Goal: Transaction & Acquisition: Purchase product/service

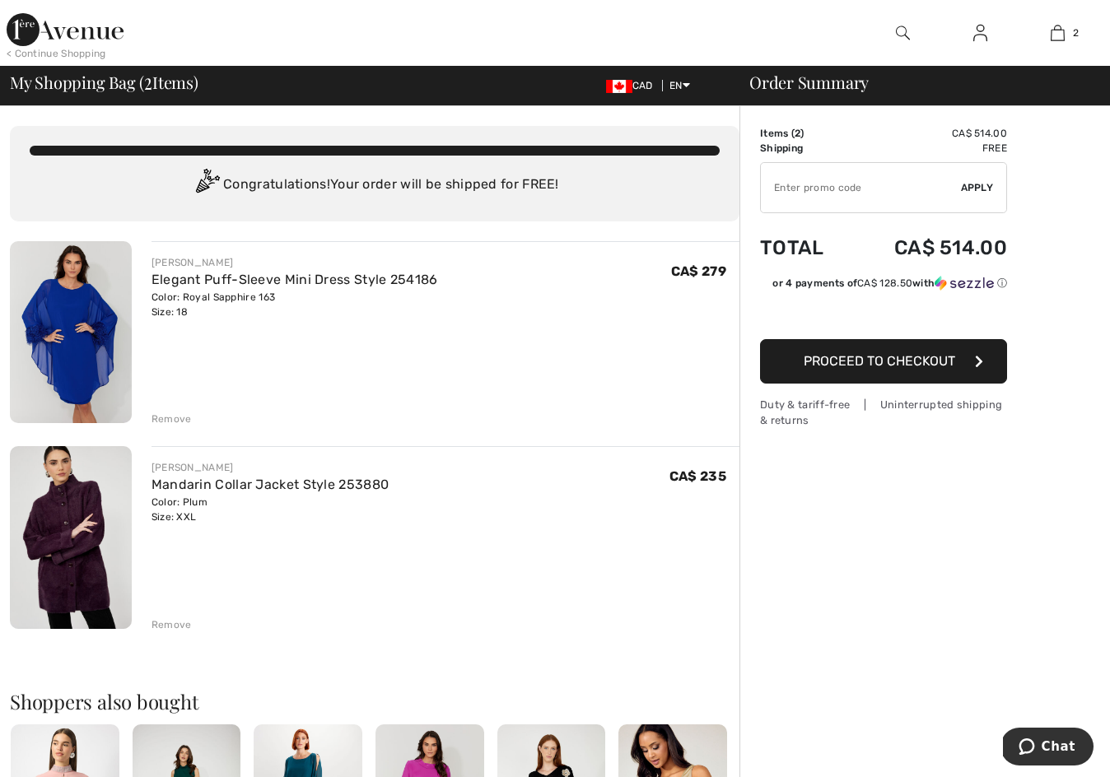
click at [72, 305] on img at bounding box center [71, 332] width 122 height 182
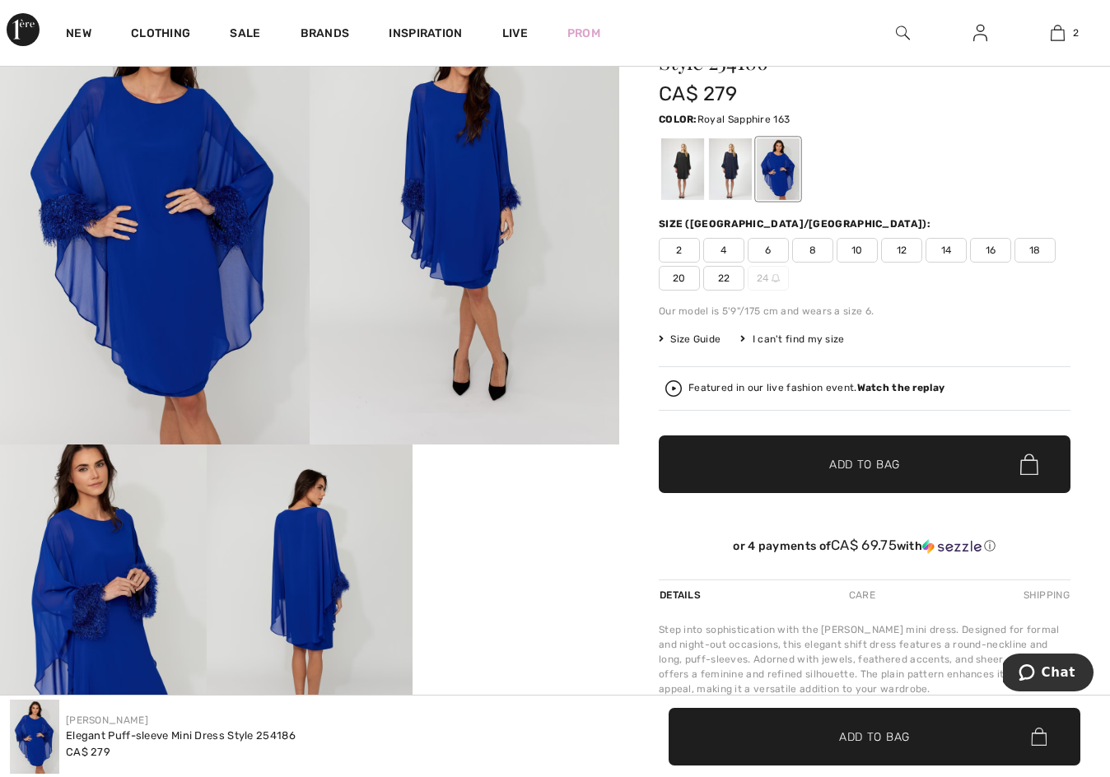
scroll to position [118, 0]
click at [1039, 245] on span "18" at bounding box center [1034, 250] width 41 height 25
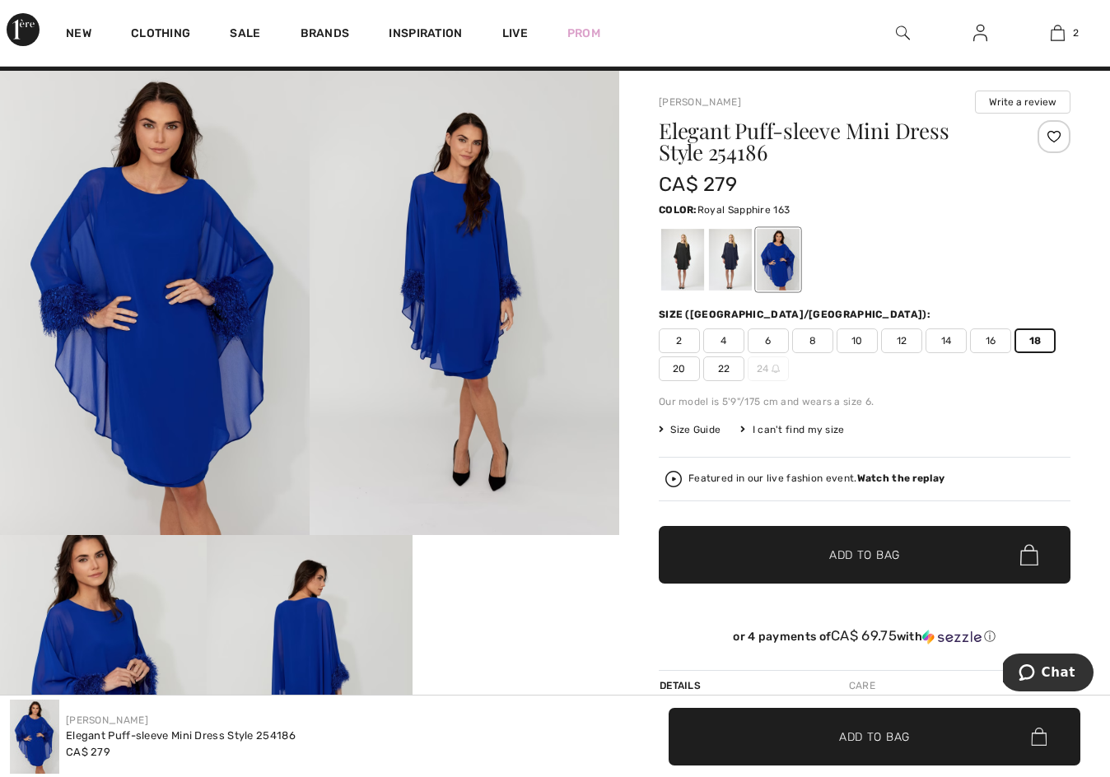
scroll to position [26, 0]
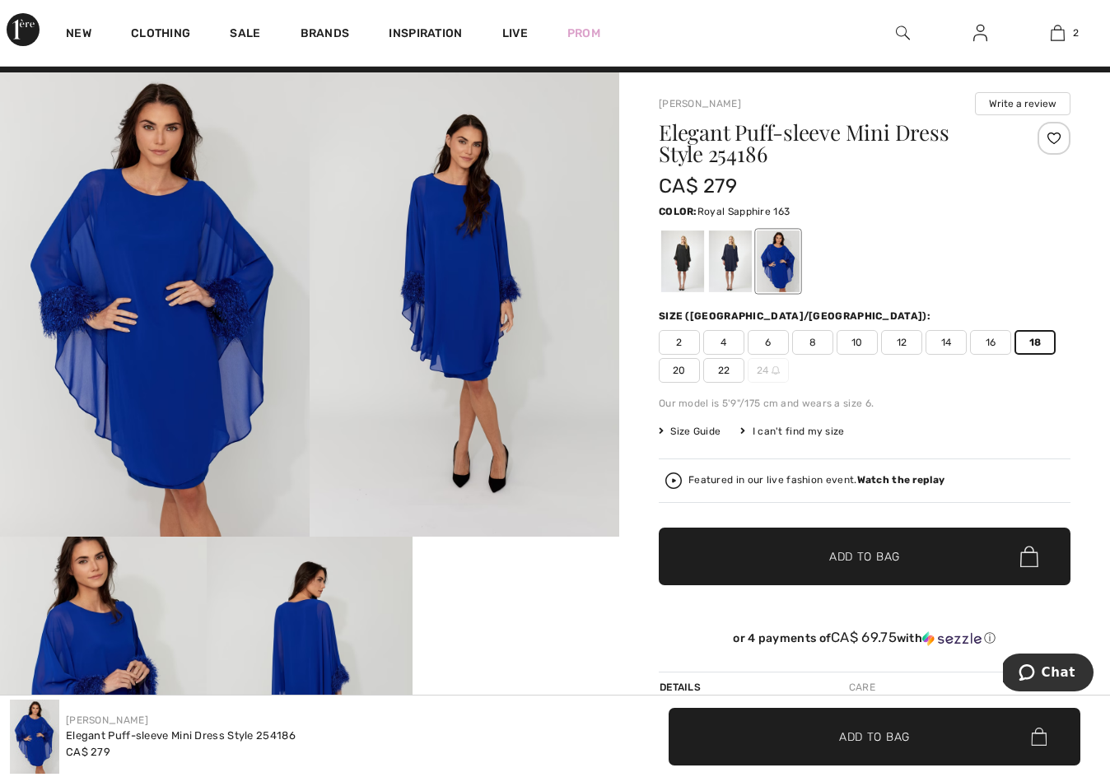
click at [677, 363] on span "20" at bounding box center [679, 370] width 41 height 25
click at [1031, 336] on span "18" at bounding box center [1034, 342] width 41 height 25
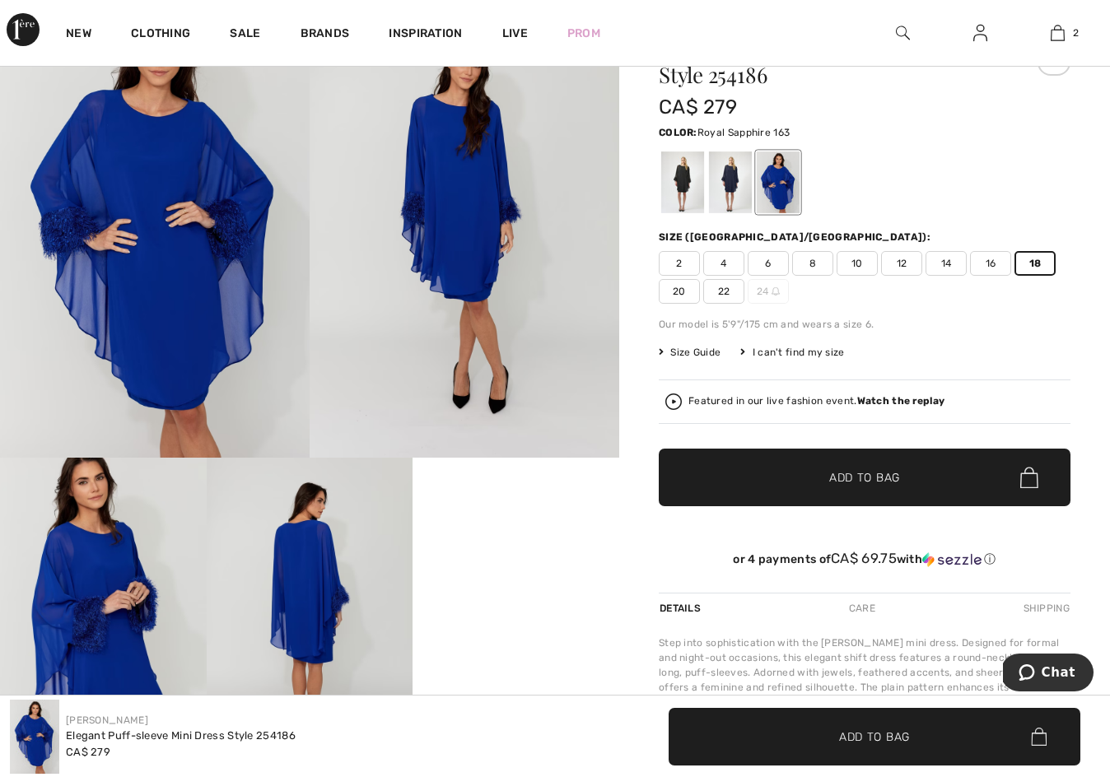
scroll to position [104, 0]
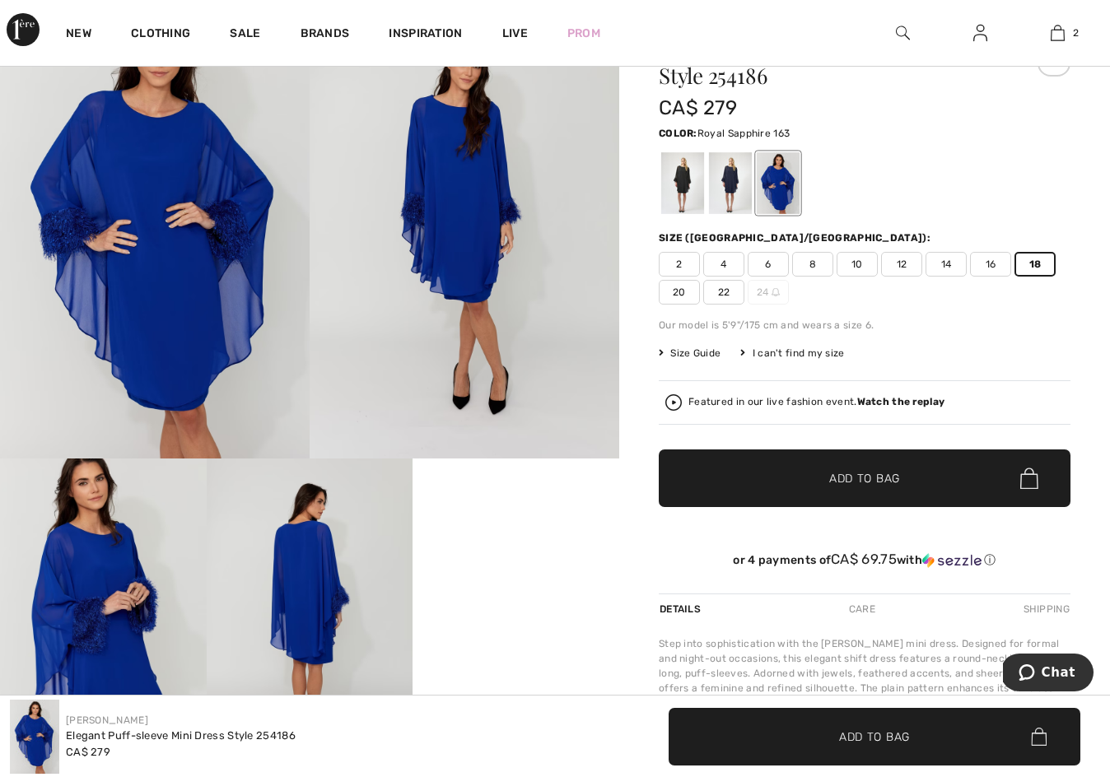
click at [533, 562] on video "Your browser does not support the video tag." at bounding box center [516, 510] width 207 height 103
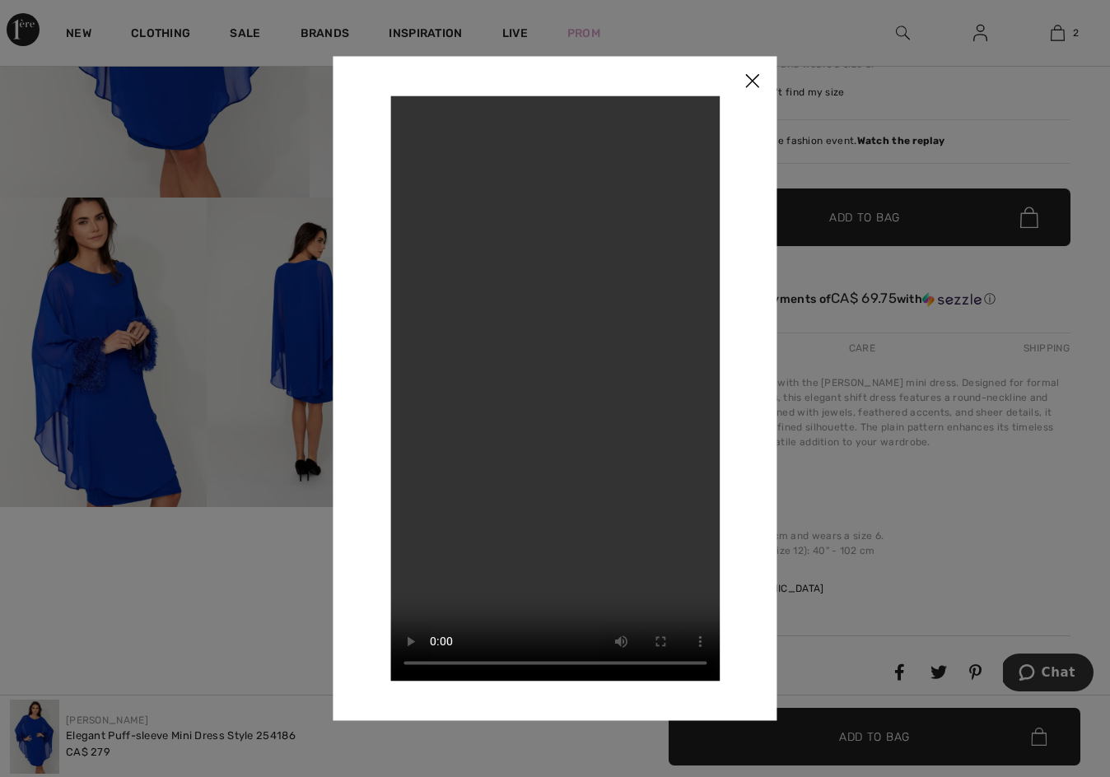
scroll to position [364, 0]
click at [755, 78] on img at bounding box center [752, 81] width 49 height 51
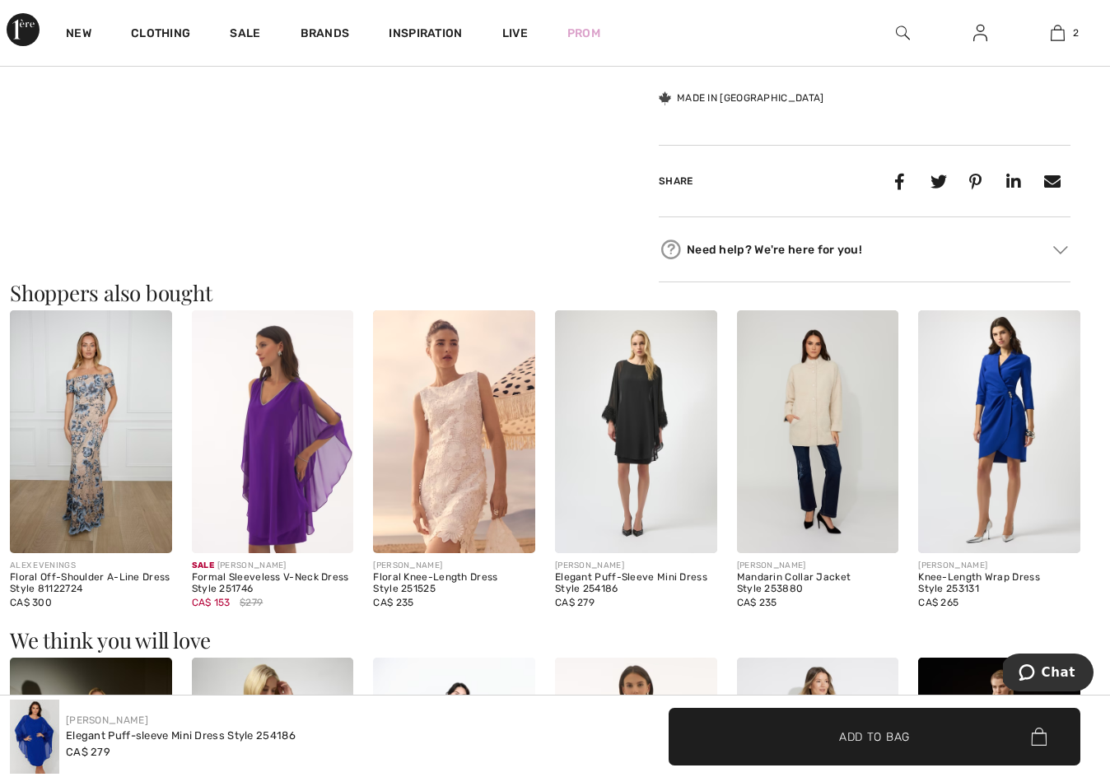
scroll to position [856, 0]
click at [287, 437] on img at bounding box center [273, 431] width 162 height 243
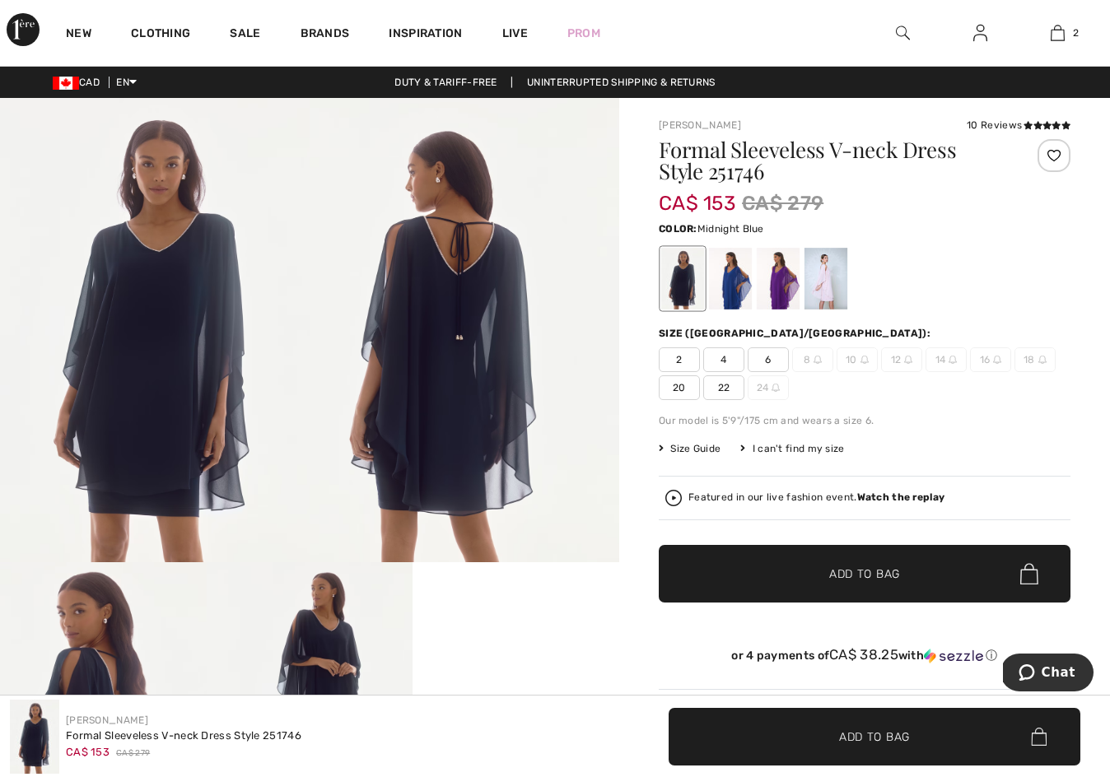
click at [684, 388] on span "20" at bounding box center [679, 387] width 41 height 25
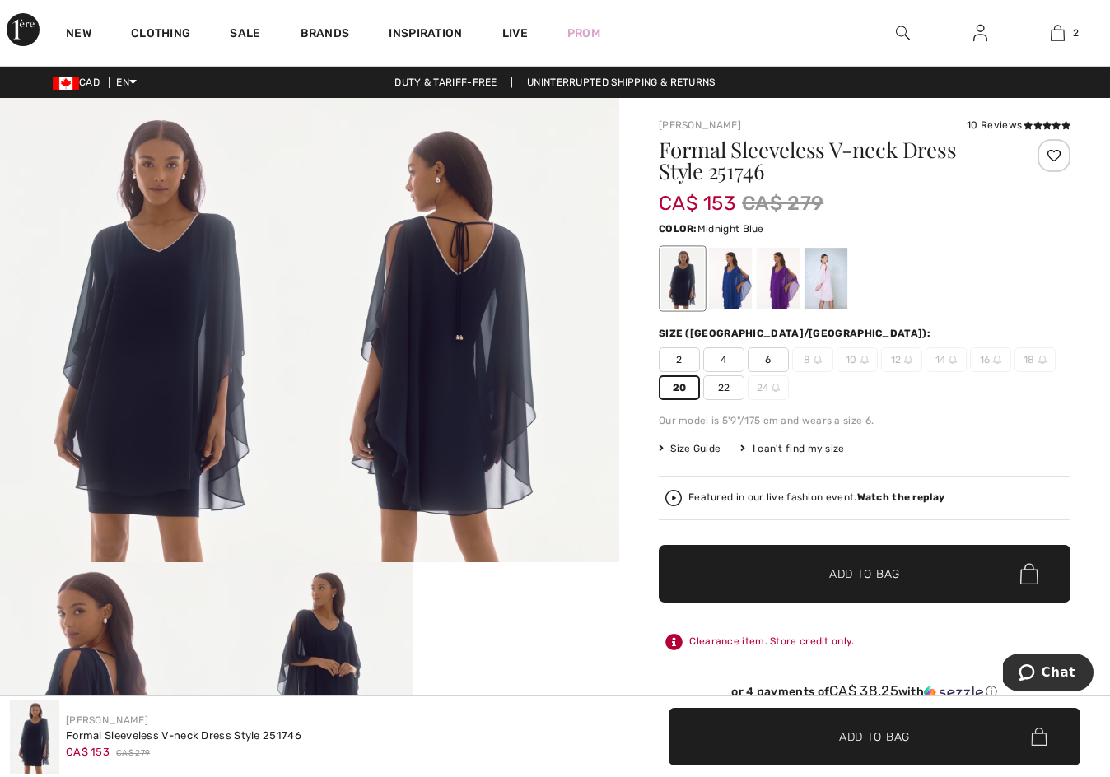
click at [676, 385] on span "20" at bounding box center [679, 387] width 41 height 25
click at [821, 567] on span "✔ Added to Bag" at bounding box center [840, 574] width 100 height 17
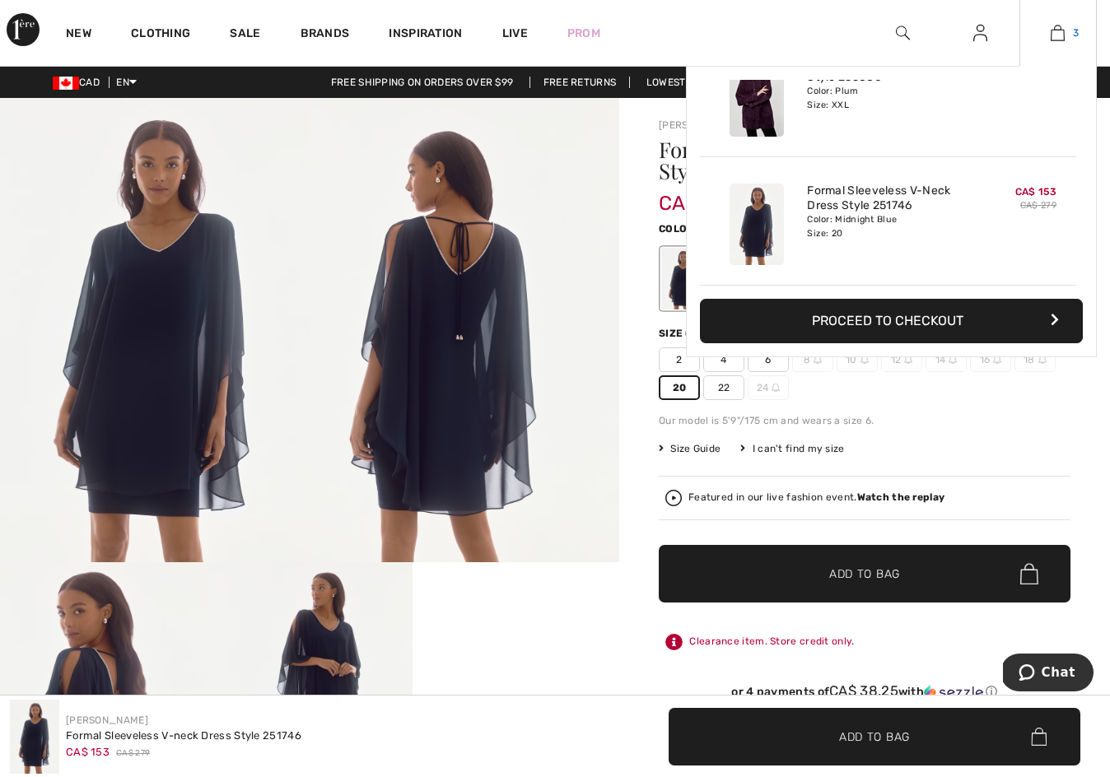
click at [1056, 34] on img at bounding box center [1058, 33] width 14 height 20
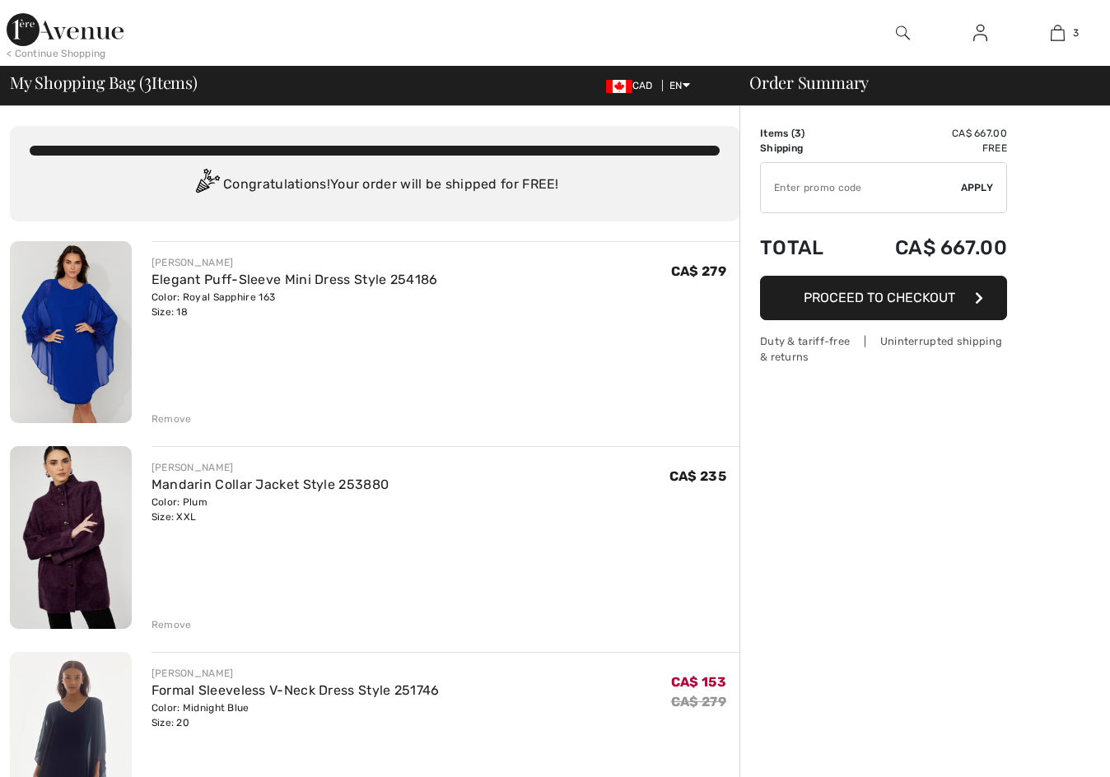
checkbox input "true"
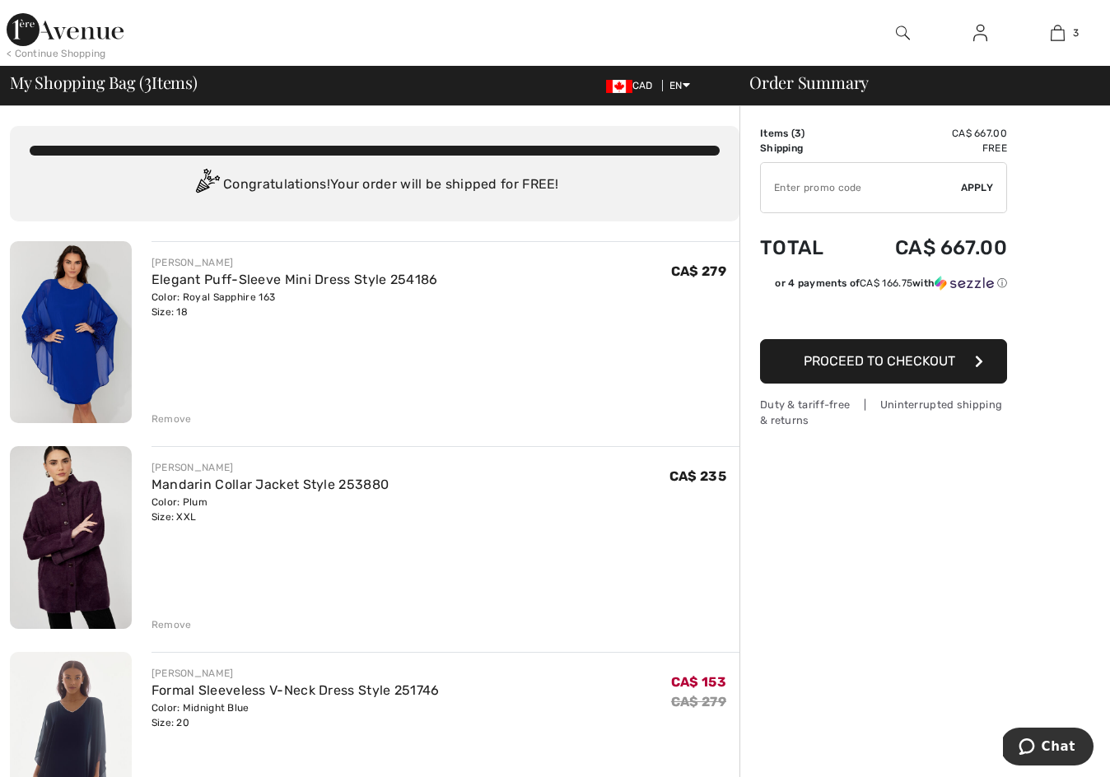
click at [172, 415] on div "Remove" at bounding box center [172, 419] width 40 height 15
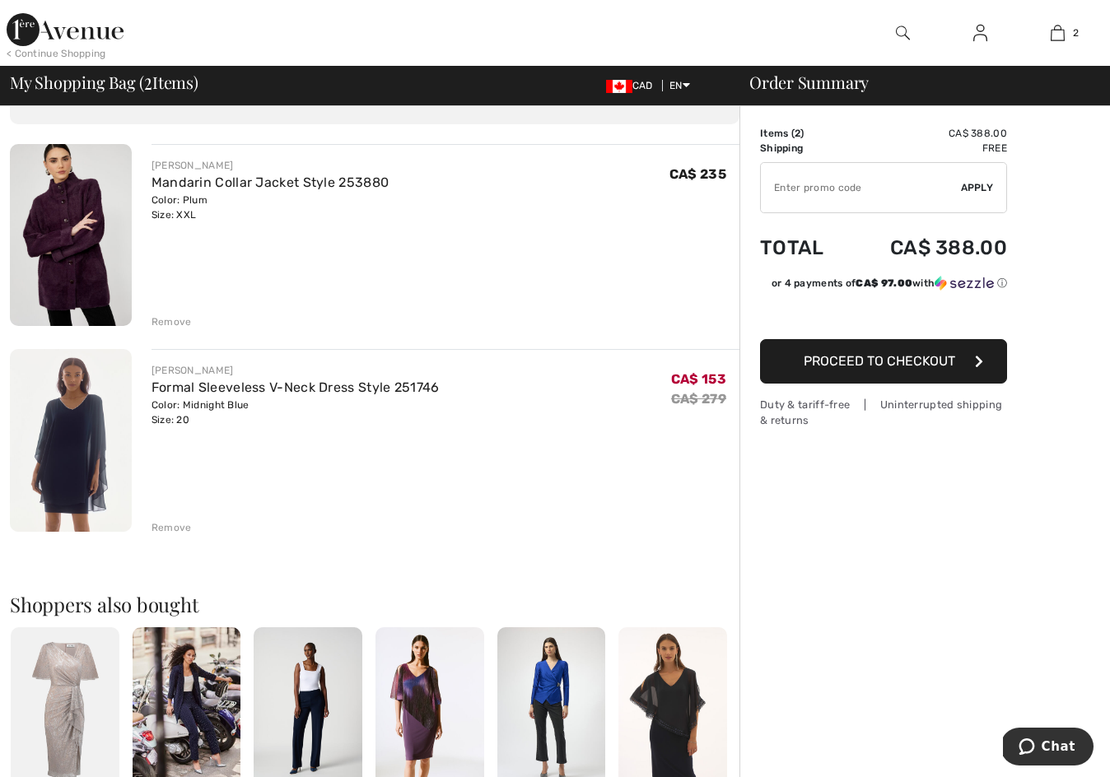
scroll to position [104, 0]
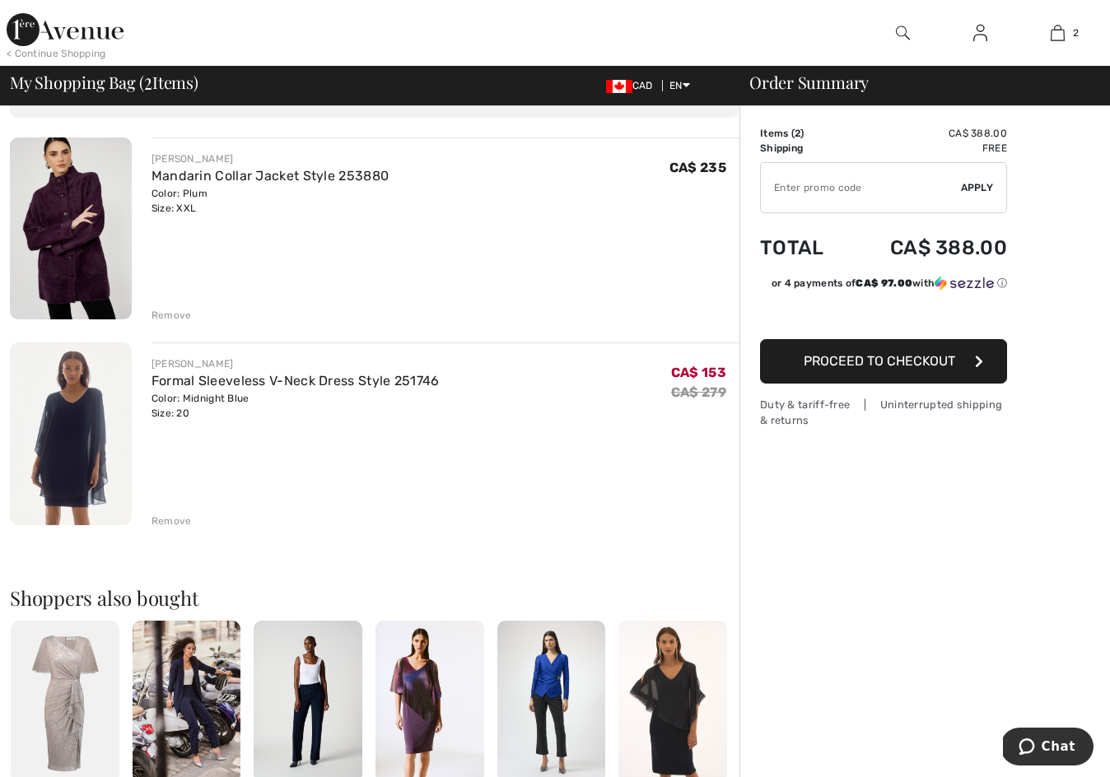
click at [871, 361] on span "Proceed to Checkout" at bounding box center [880, 361] width 152 height 16
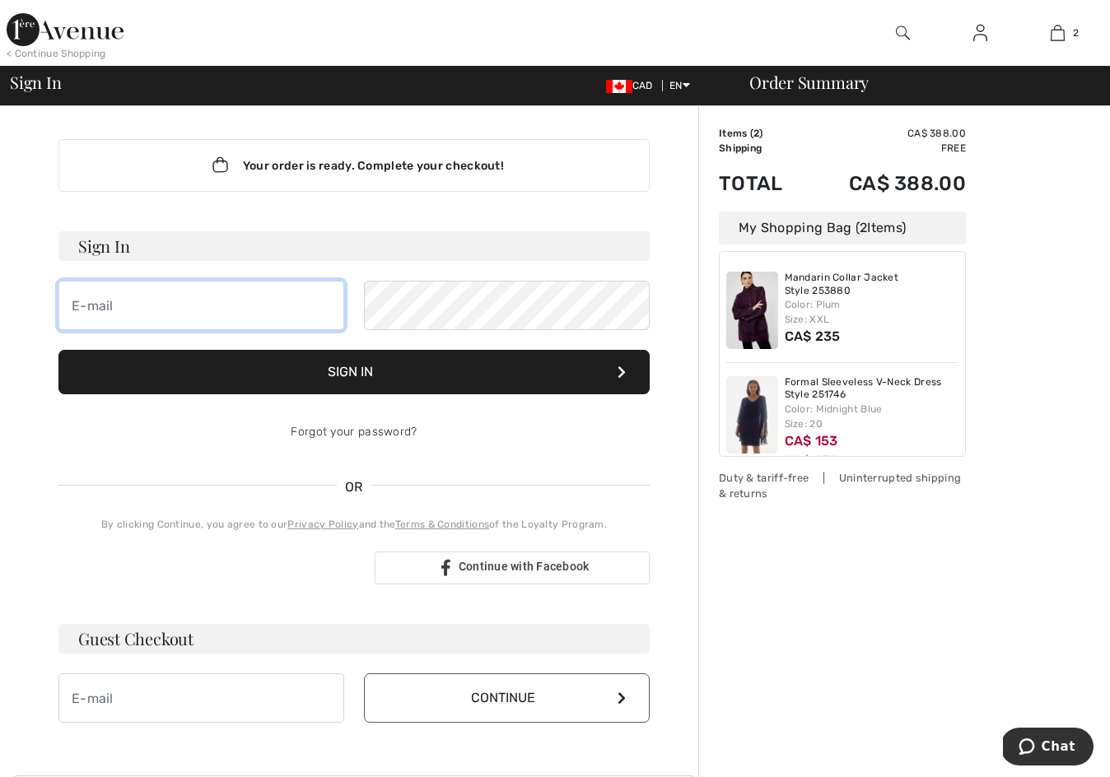
type input "[EMAIL_ADDRESS][PERSON_NAME][DOMAIN_NAME]"
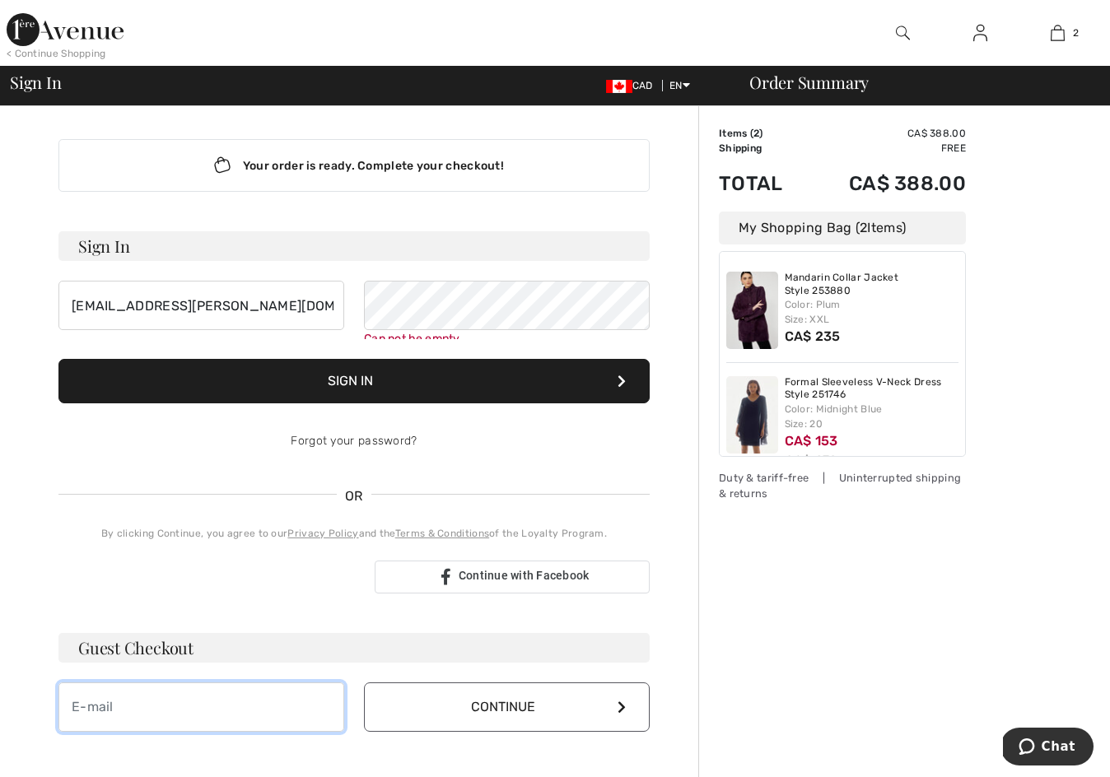
click at [180, 688] on input "email" at bounding box center [201, 707] width 286 height 49
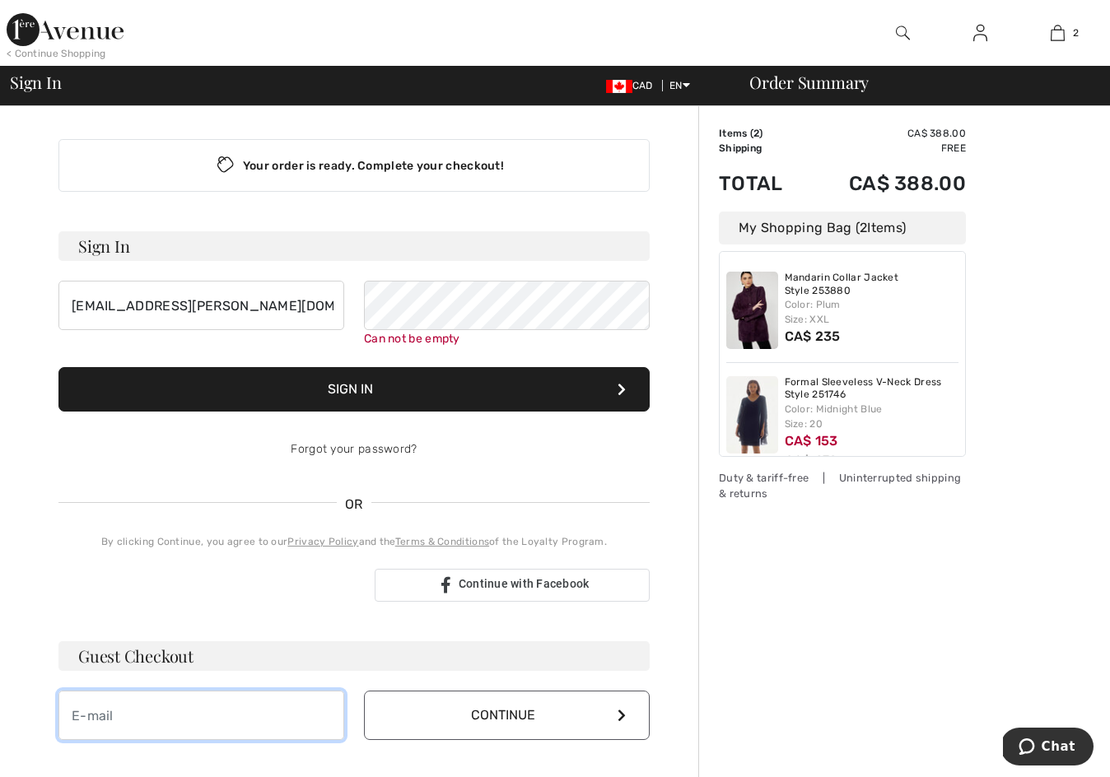
type input "[EMAIL_ADDRESS][PERSON_NAME][DOMAIN_NAME]"
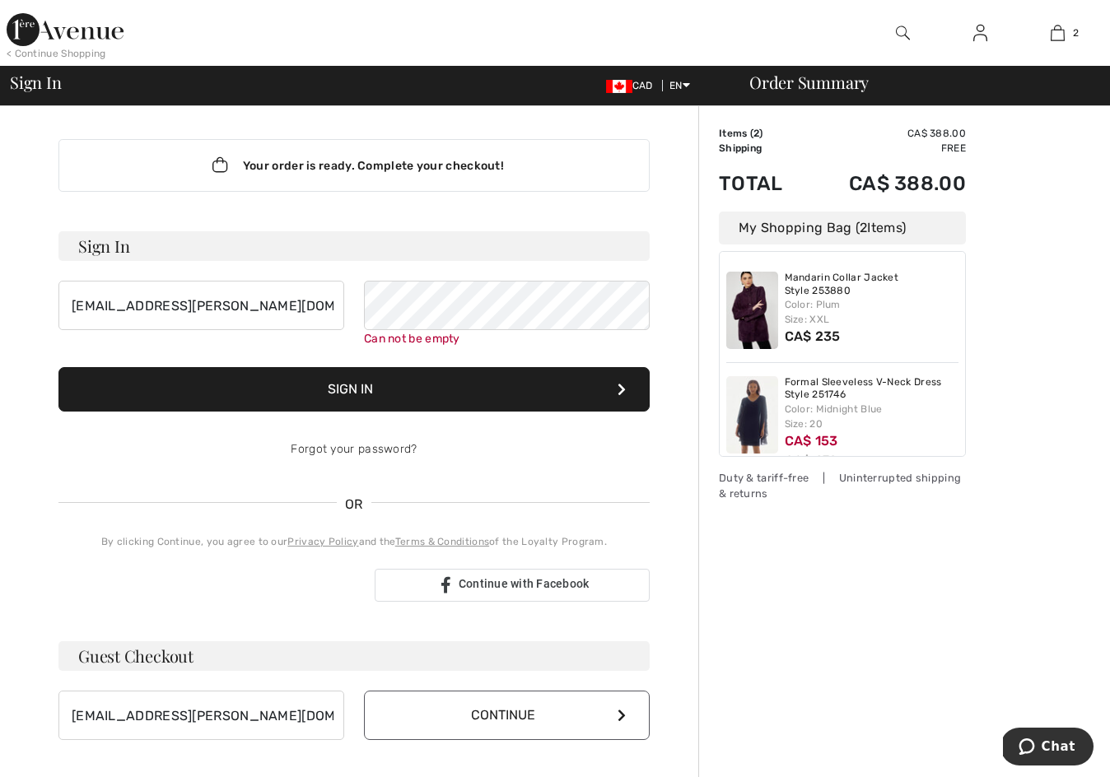
click at [615, 712] on button "Continue" at bounding box center [507, 715] width 286 height 49
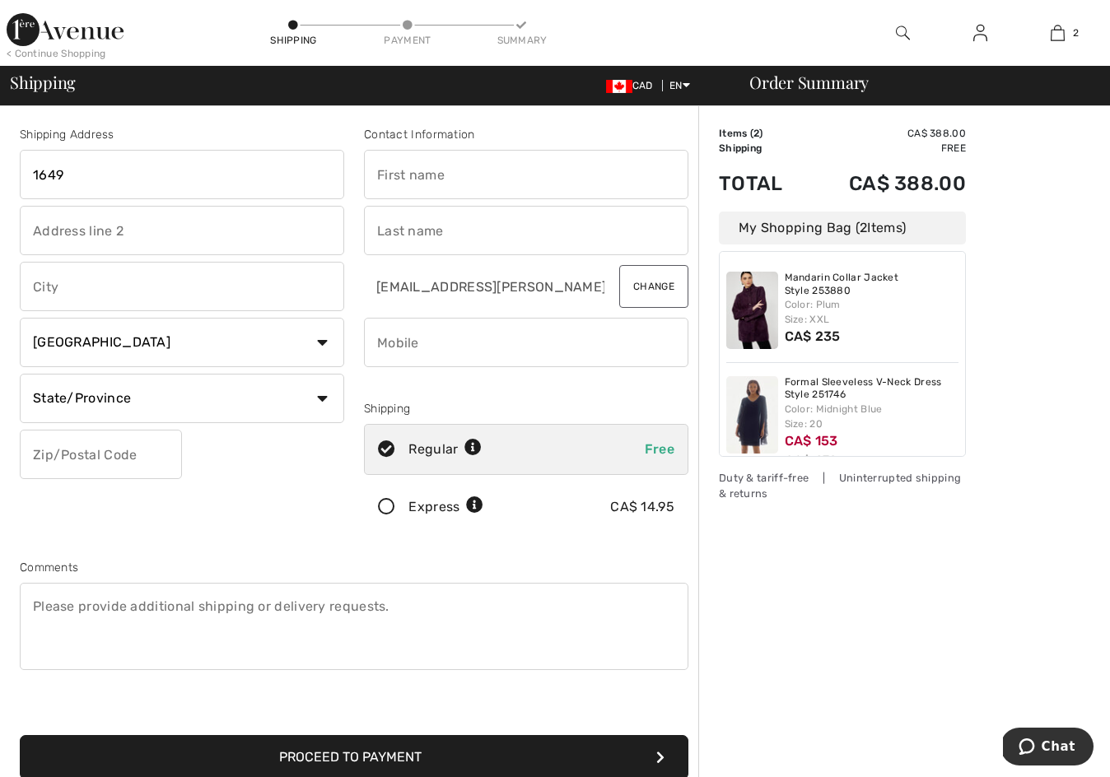
type input "1649"
type input "1649 Evergreen Hill SW"
type input "Calgary"
select select "AB"
type input "T2Y3B6"
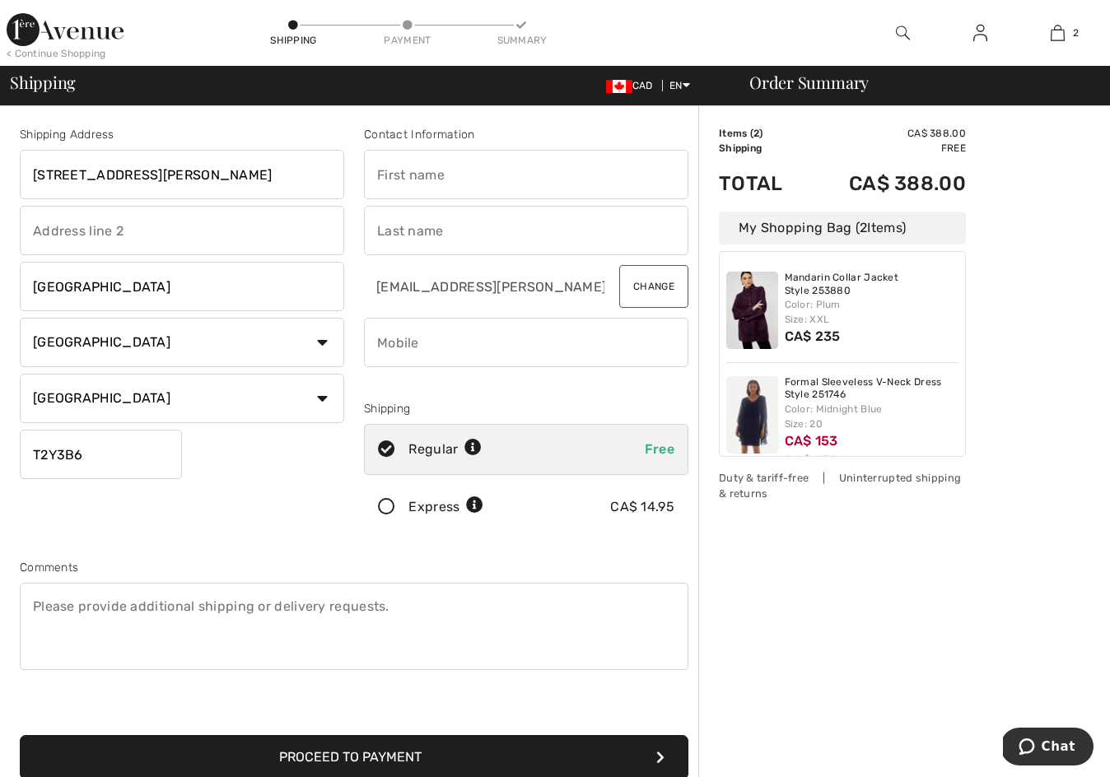
type input "D'arcie"
type input "[PERSON_NAME]"
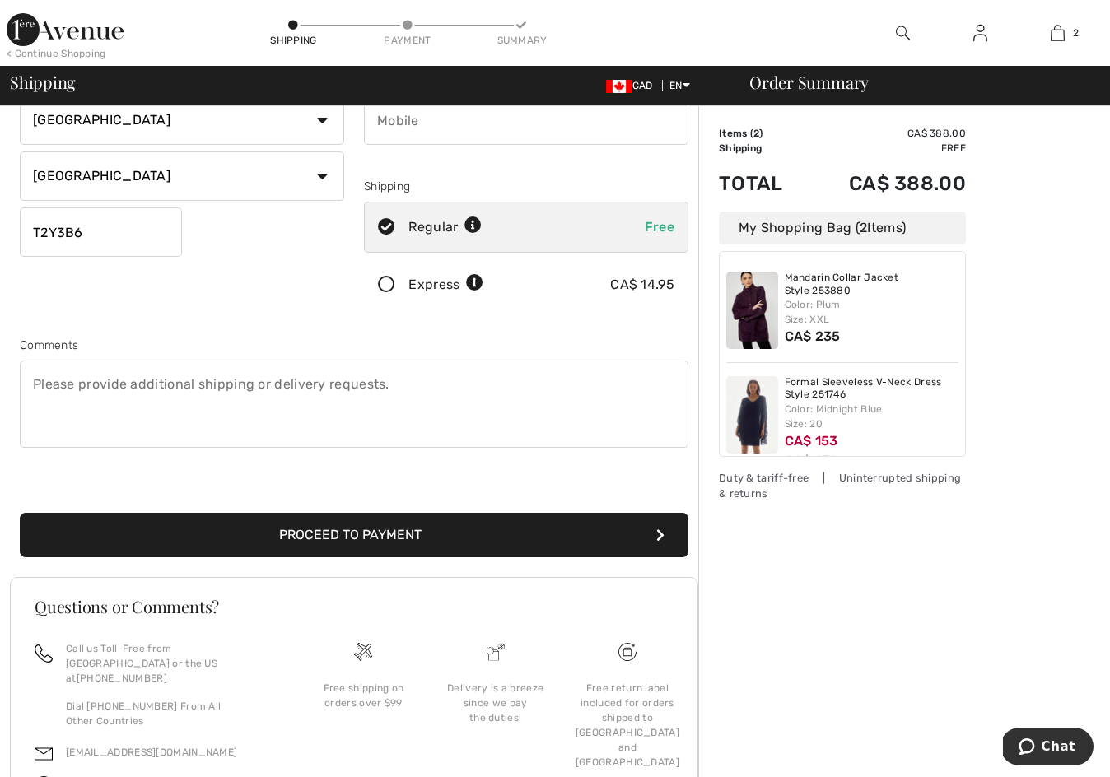
scroll to position [222, 0]
click at [311, 524] on button "Proceed to Payment" at bounding box center [354, 535] width 669 height 44
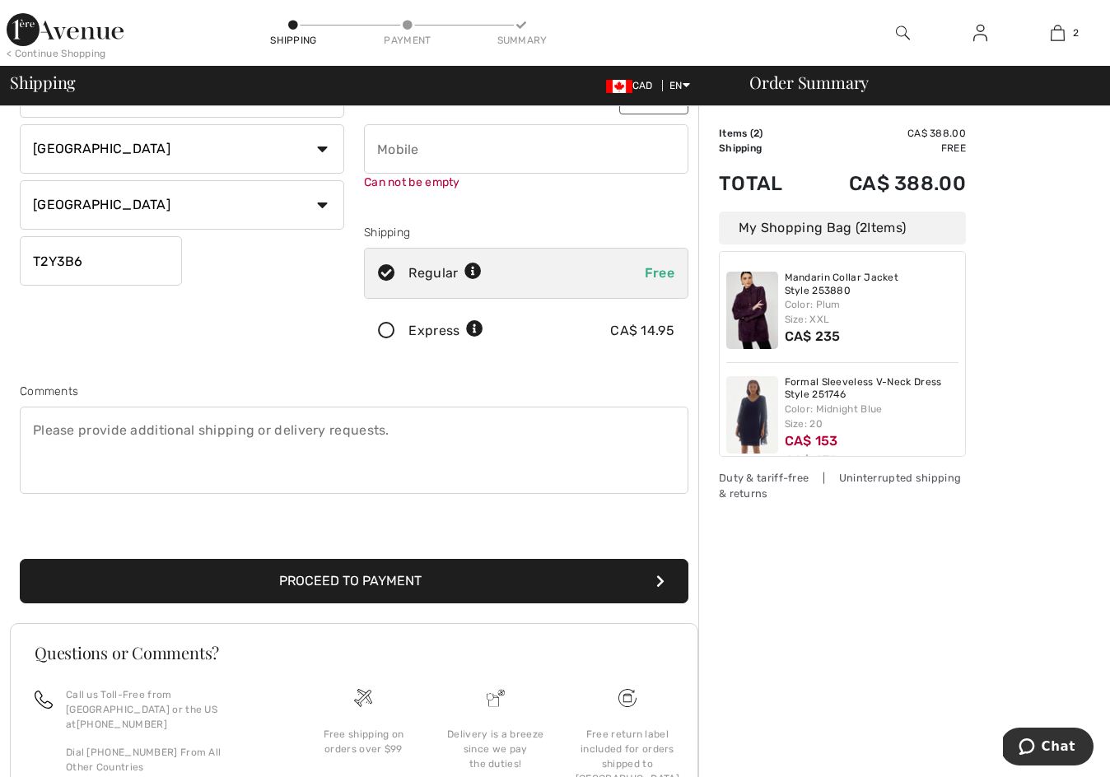
scroll to position [186, 0]
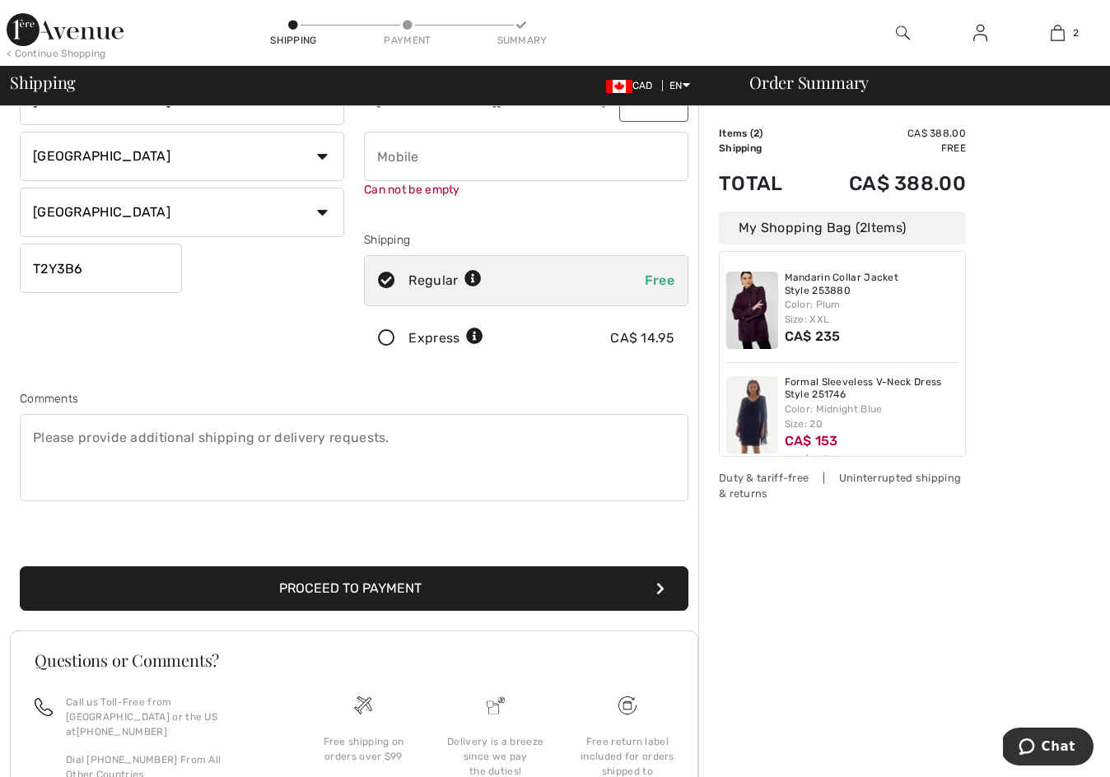
click at [387, 588] on button "Proceed to Payment" at bounding box center [354, 589] width 669 height 44
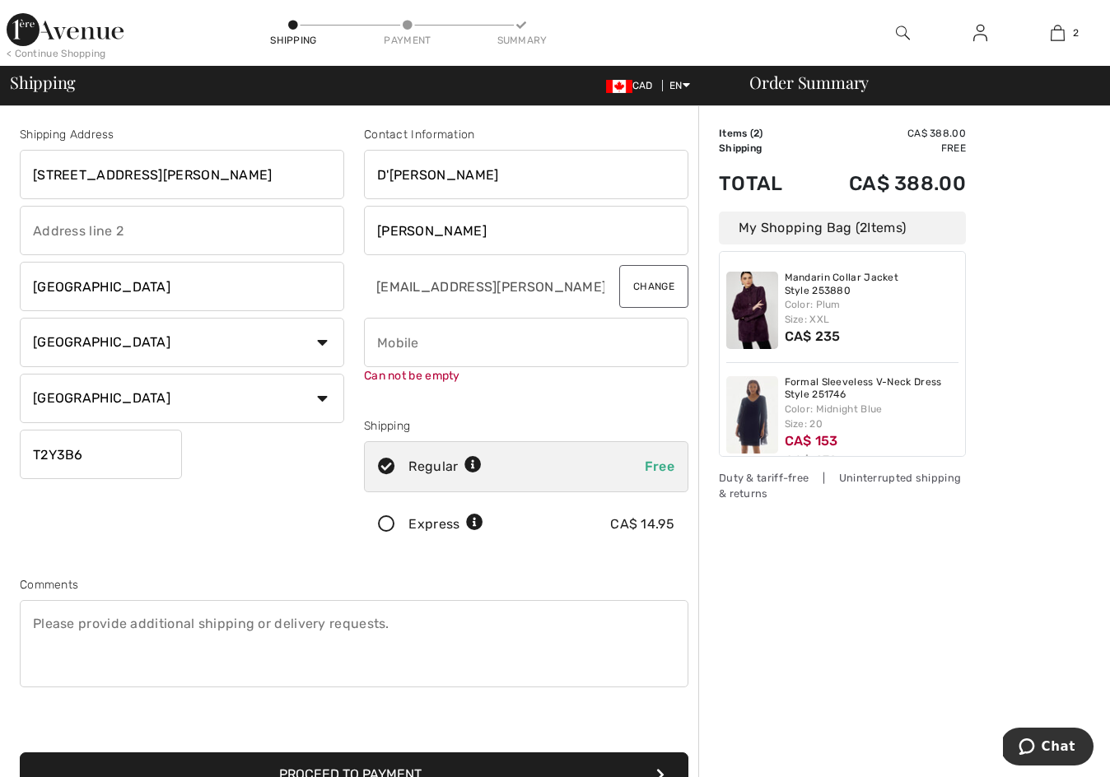
scroll to position [0, 0]
type input "403"
type input "4038375151"
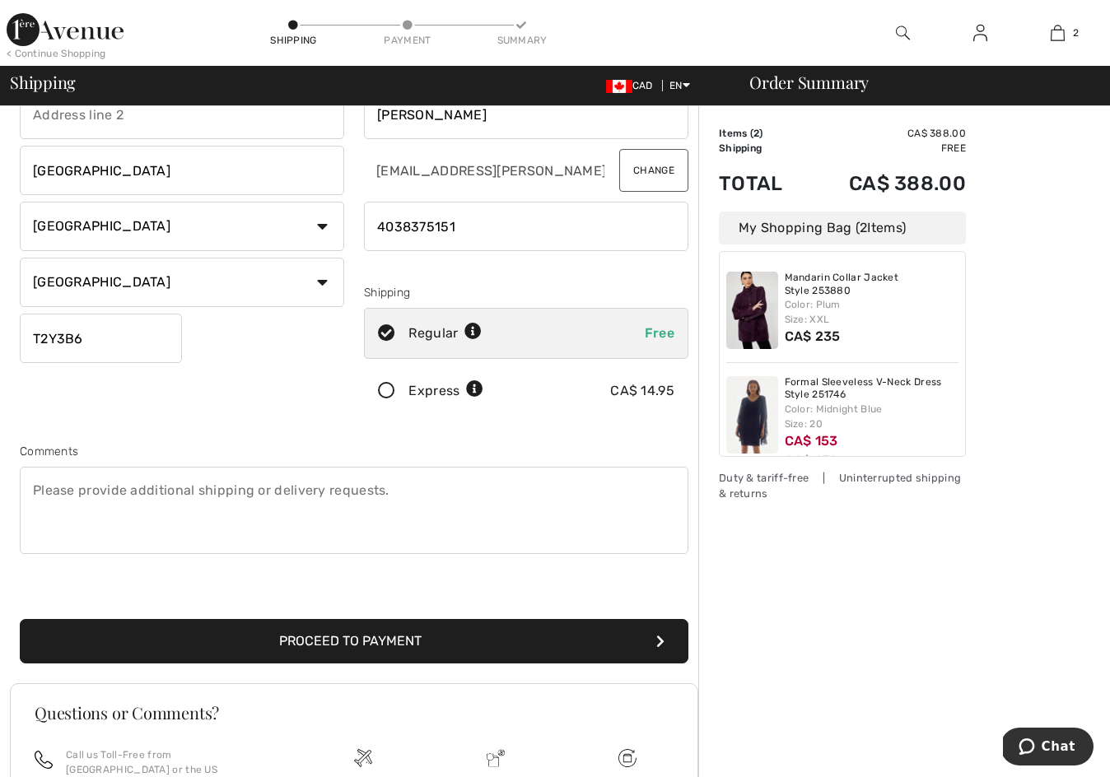
scroll to position [141, 0]
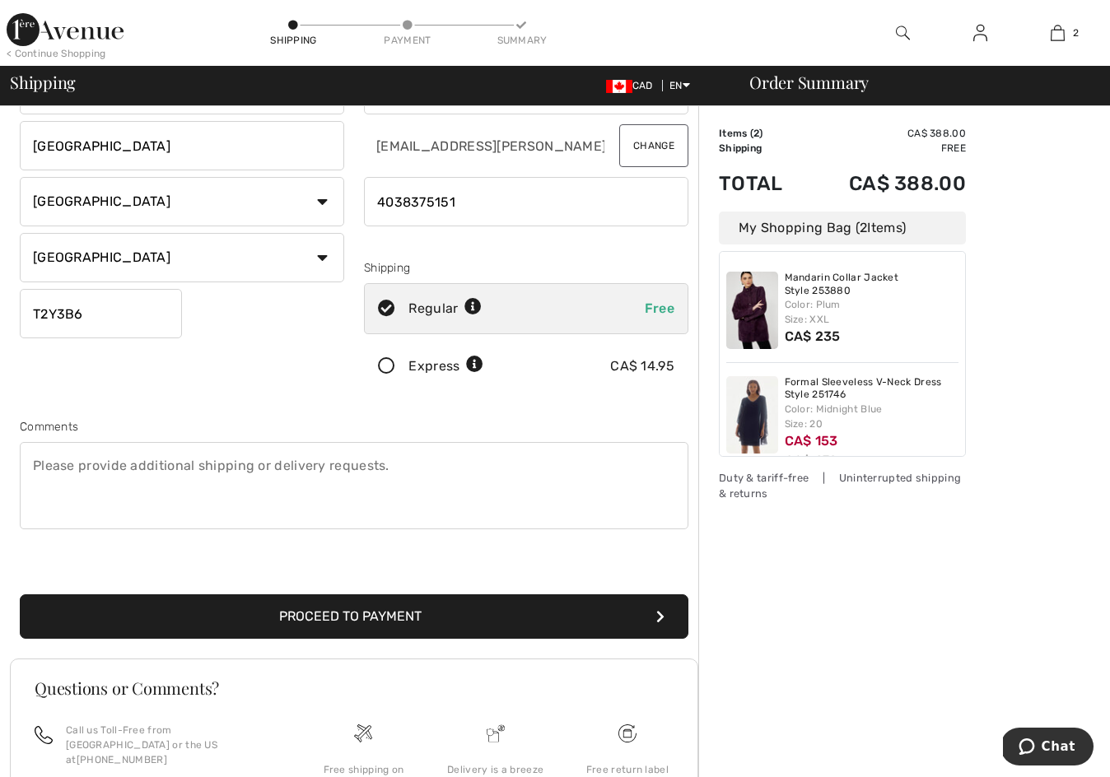
click at [334, 609] on button "Proceed to Payment" at bounding box center [354, 617] width 669 height 44
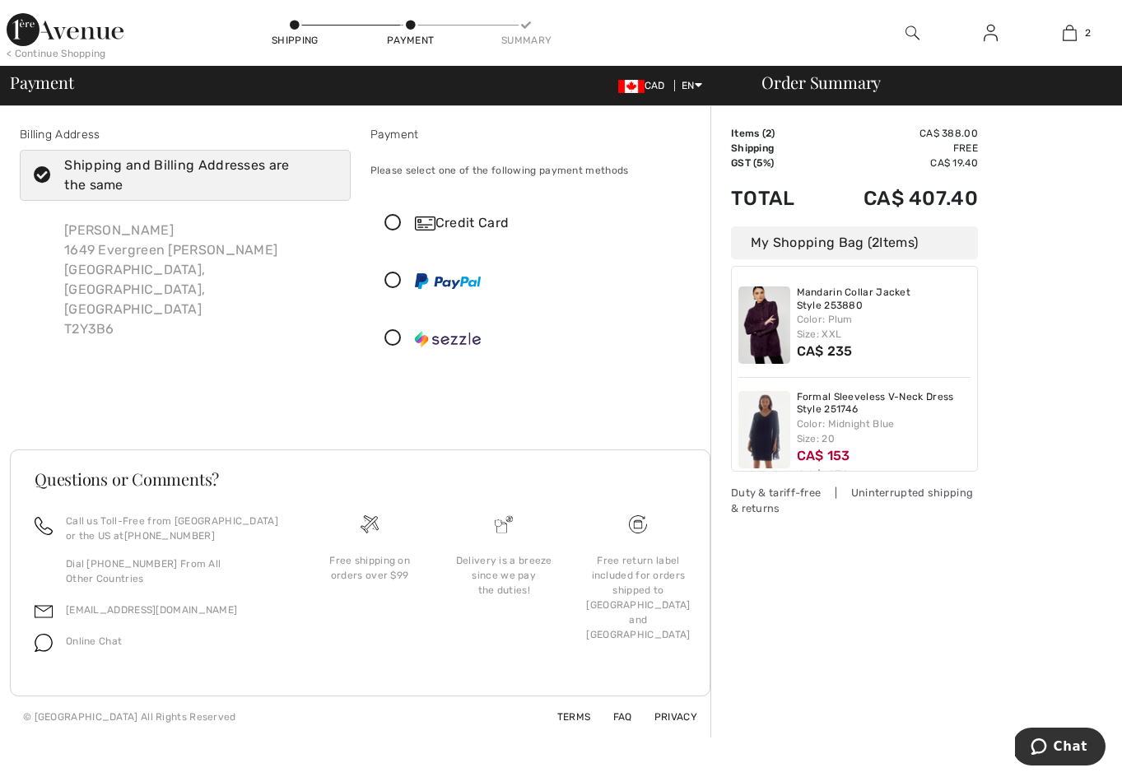
click at [394, 216] on icon at bounding box center [393, 223] width 44 height 17
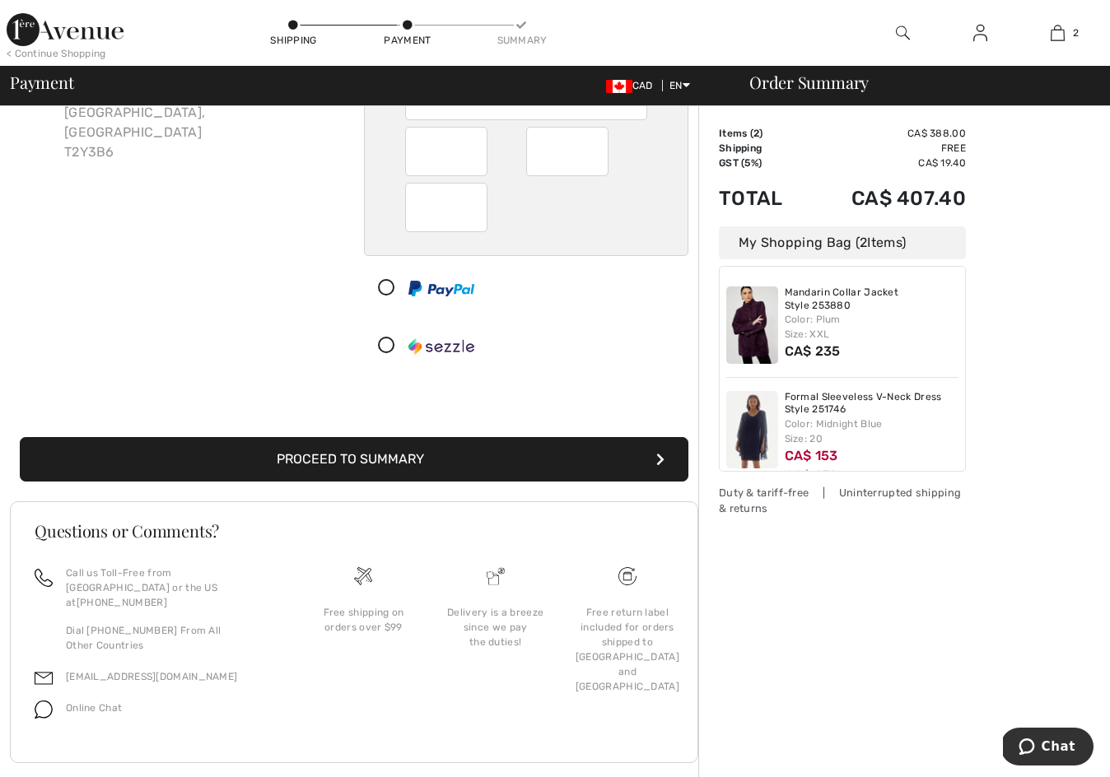
scroll to position [189, 0]
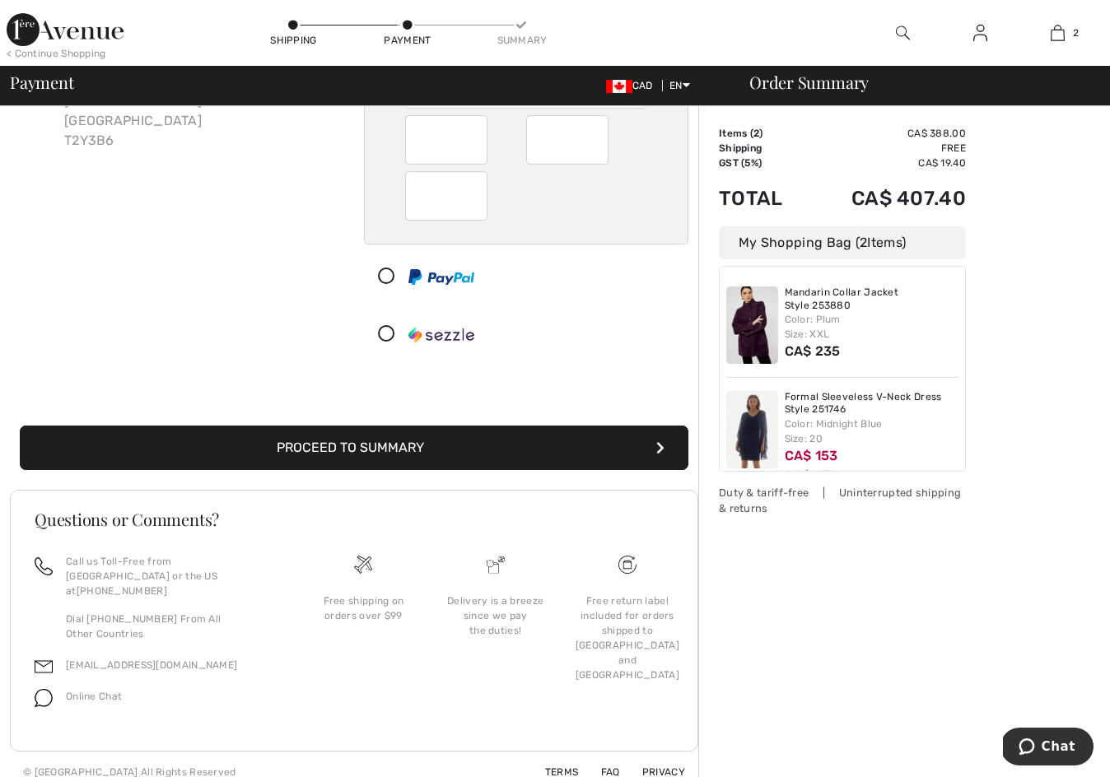
click at [366, 441] on button "Proceed to Summary" at bounding box center [354, 448] width 669 height 44
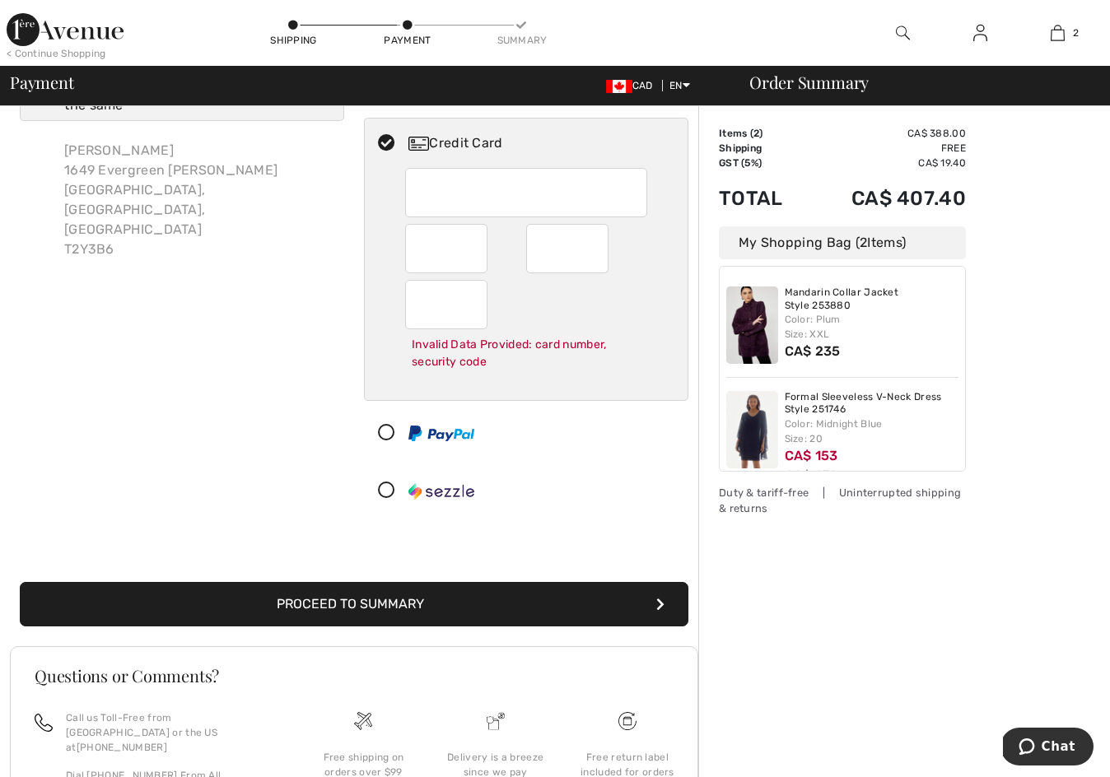
scroll to position [66, 0]
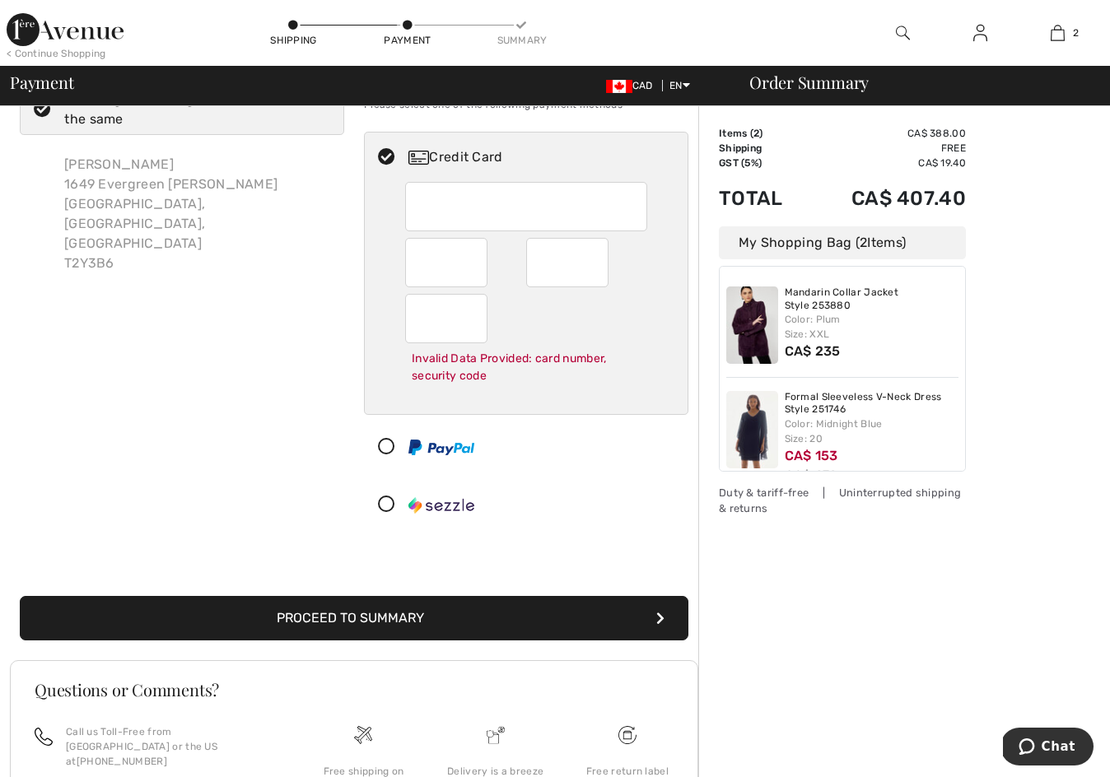
click at [340, 613] on button "Proceed to Summary" at bounding box center [354, 618] width 669 height 44
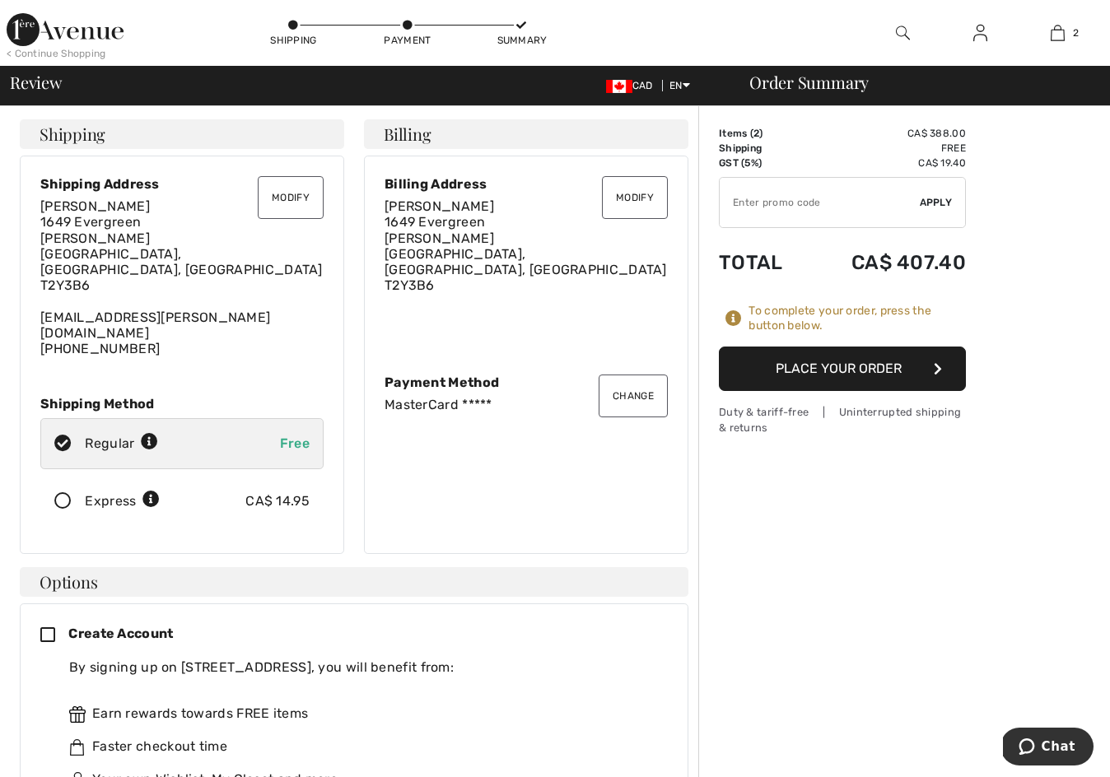
click at [830, 356] on button "Place Your Order" at bounding box center [842, 369] width 247 height 44
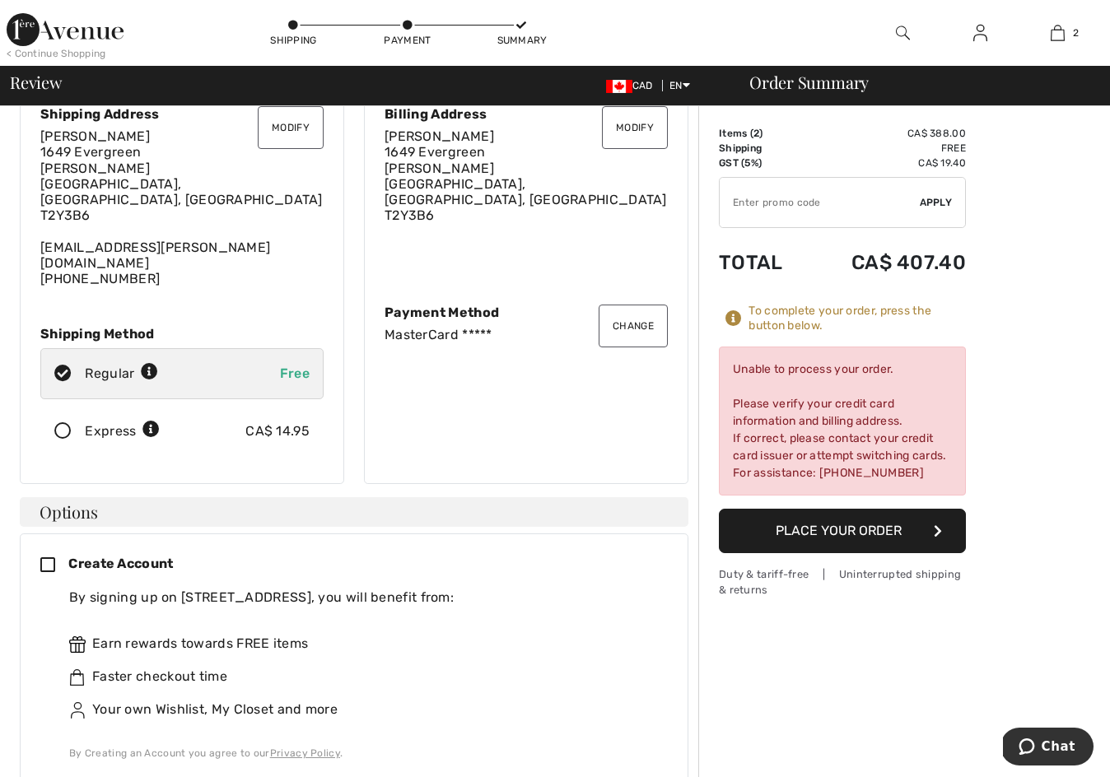
scroll to position [78, 0]
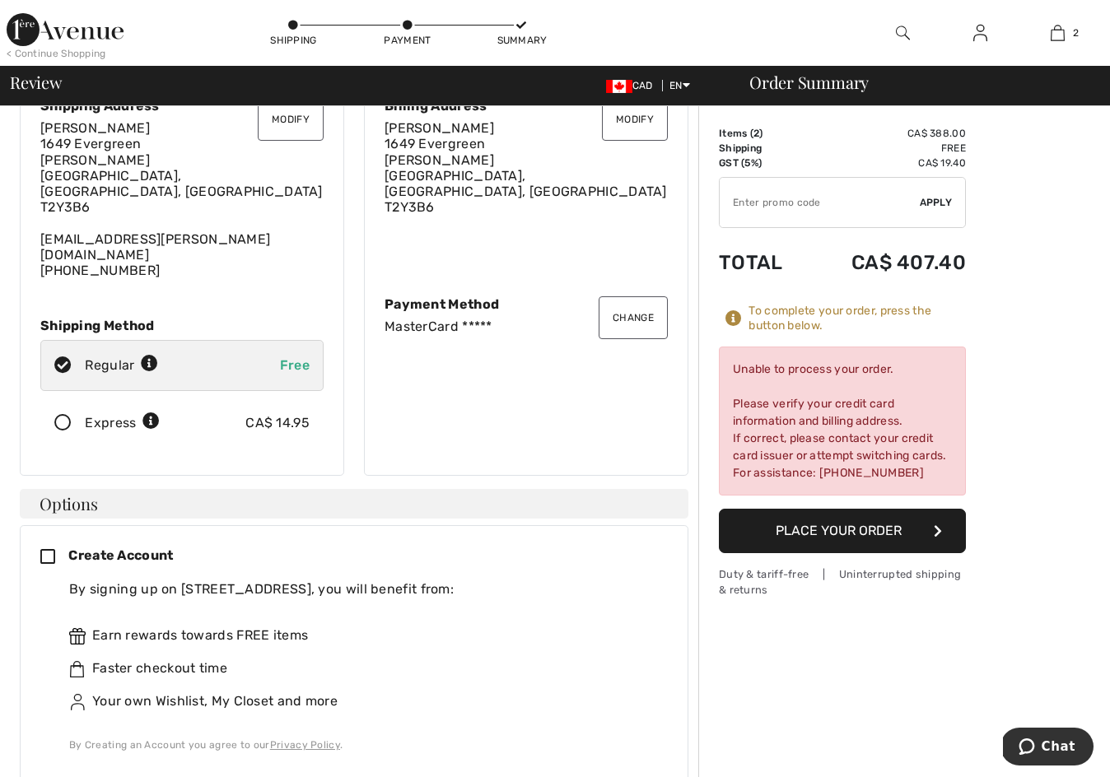
click at [434, 319] on div "MasterCard *****" at bounding box center [526, 327] width 283 height 16
click at [626, 296] on button "Change" at bounding box center [633, 317] width 69 height 43
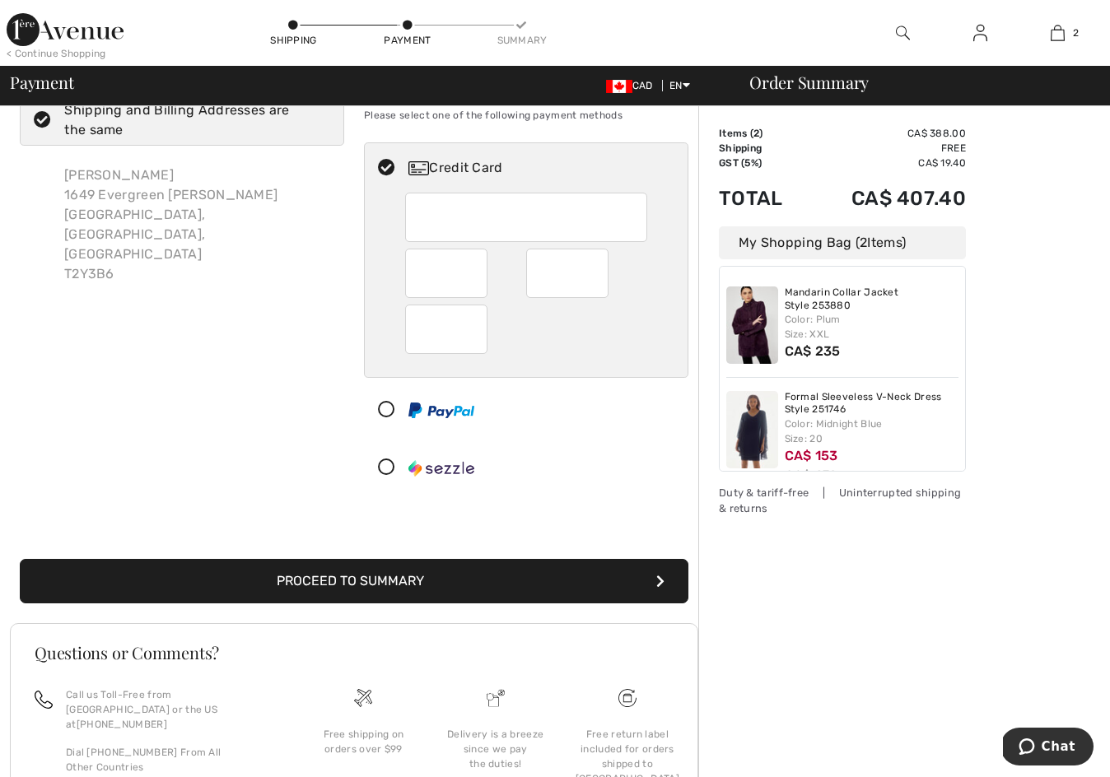
scroll to position [82, 0]
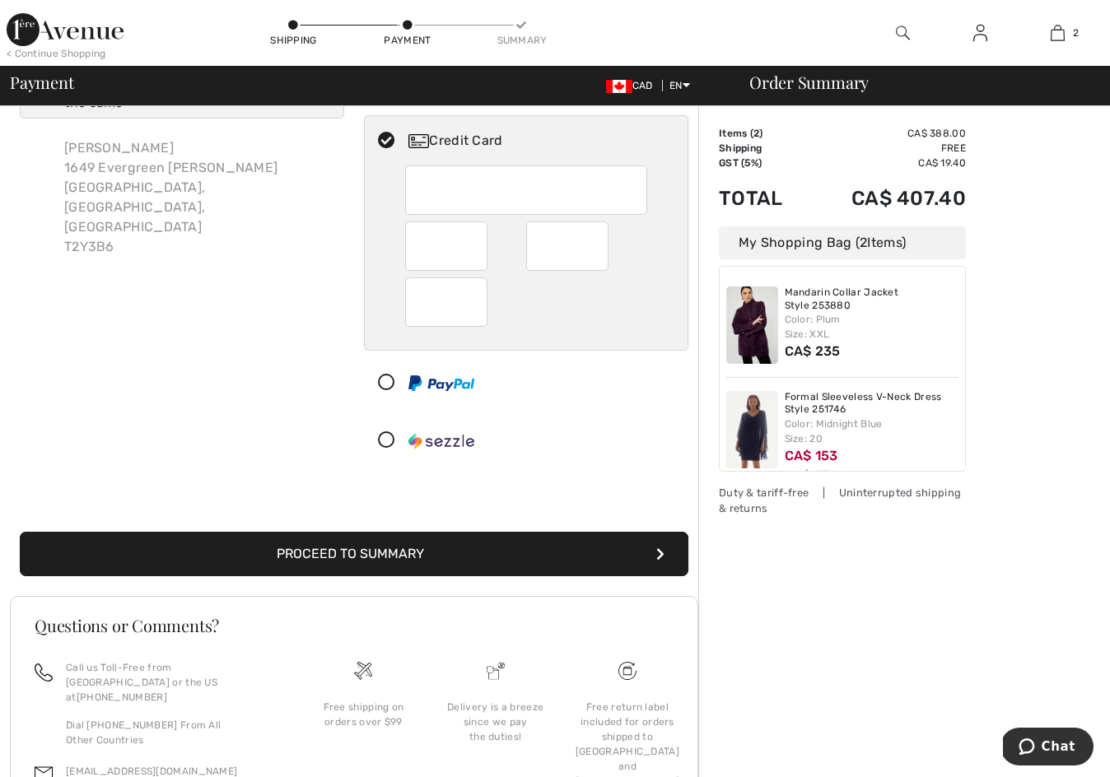
click at [338, 543] on button "Proceed to Summary" at bounding box center [354, 554] width 669 height 44
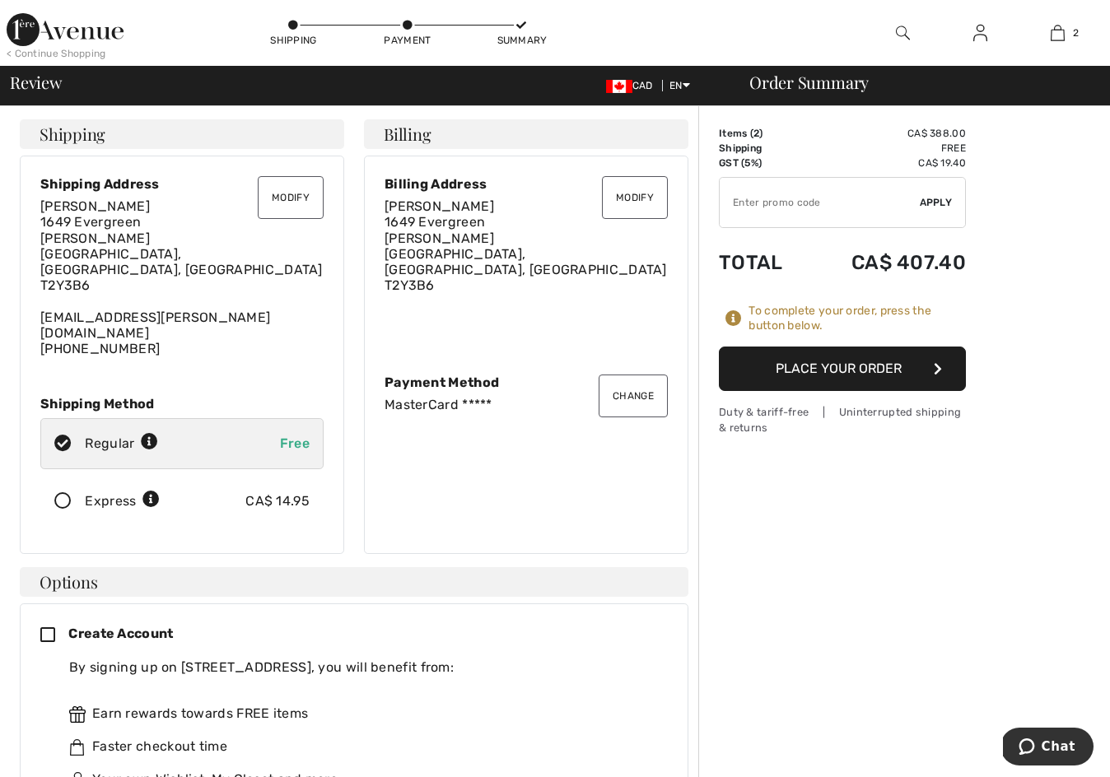
click at [867, 360] on button "Place Your Order" at bounding box center [842, 369] width 247 height 44
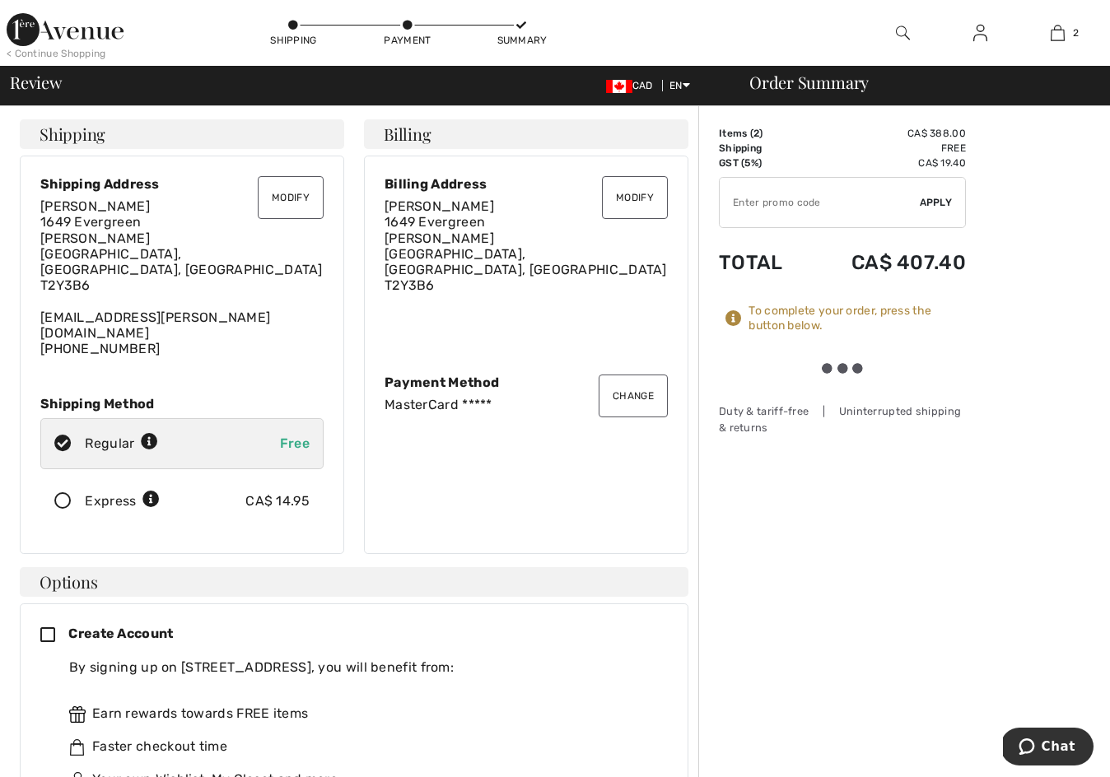
click at [867, 360] on div at bounding box center [842, 369] width 247 height 44
